Goal: Use online tool/utility: Utilize a website feature to perform a specific function

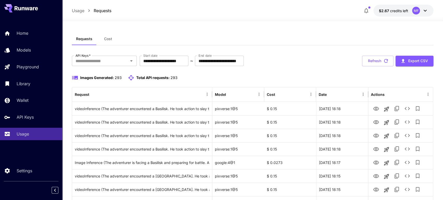
drag, startPoint x: 39, startPoint y: 8, endPoint x: 17, endPoint y: 8, distance: 22.0
click at [17, 8] on div at bounding box center [31, 8] width 62 height 17
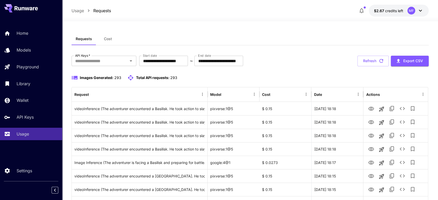
click at [25, 7] on icon at bounding box center [26, 8] width 23 height 4
drag, startPoint x: 44, startPoint y: 10, endPoint x: 17, endPoint y: 5, distance: 27.4
click at [17, 5] on div at bounding box center [31, 8] width 62 height 17
click at [24, 10] on icon at bounding box center [23, 8] width 3 height 3
click at [26, 48] on p "Models" at bounding box center [25, 50] width 14 height 6
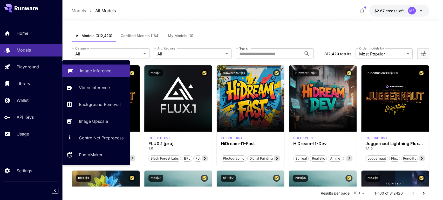
click at [79, 71] on link "Image Inference" at bounding box center [95, 71] width 67 height 13
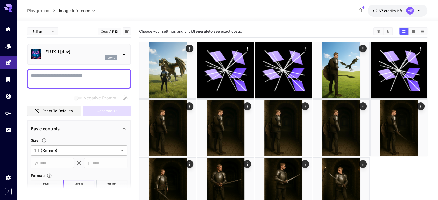
click at [99, 60] on div "flux1d" at bounding box center [81, 57] width 72 height 5
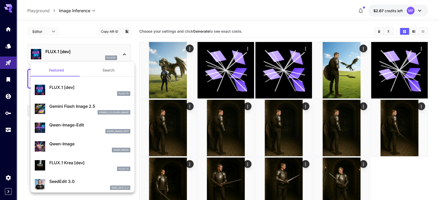
click at [92, 109] on div "Gemini Flash Image 2.5 gemini_2_5_flash_image" at bounding box center [89, 109] width 81 height 12
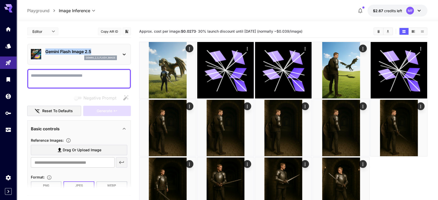
drag, startPoint x: 96, startPoint y: 51, endPoint x: 44, endPoint y: 51, distance: 52.1
click at [44, 51] on div "Gemini Flash Image 2.5 gemini_2_5_flash_image" at bounding box center [79, 54] width 96 height 16
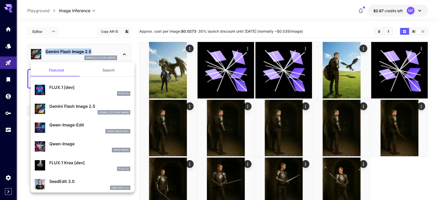
copy p "Gemini Flash Image 2.5"
